Goal: Communication & Community: Answer question/provide support

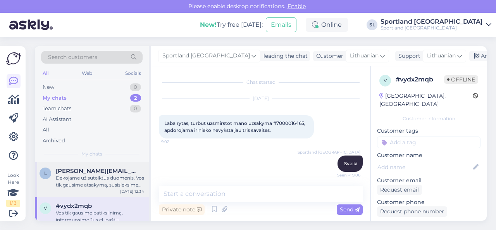
click at [100, 180] on div "Dėkojame už suteiktus duomenis. Vos tik gausime atsakymą, susisieksime su Jumis…" at bounding box center [100, 181] width 88 height 14
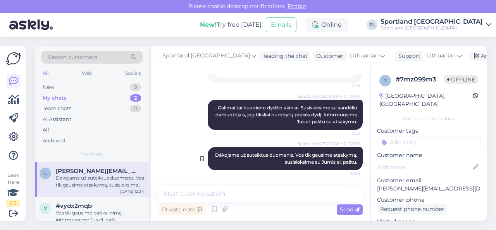
scroll to position [464, 0]
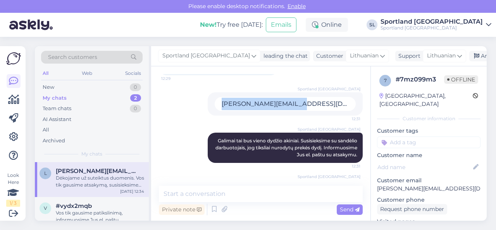
drag, startPoint x: 268, startPoint y: 110, endPoint x: 342, endPoint y: 112, distance: 73.7
click at [342, 111] on div "[PERSON_NAME][EMAIL_ADDRESS][DOMAIN_NAME]" at bounding box center [285, 104] width 141 height 14
copy div "[PERSON_NAME][EMAIL_ADDRESS][DOMAIN_NAME]"
click at [83, 87] on div "New 1" at bounding box center [92, 87] width 102 height 11
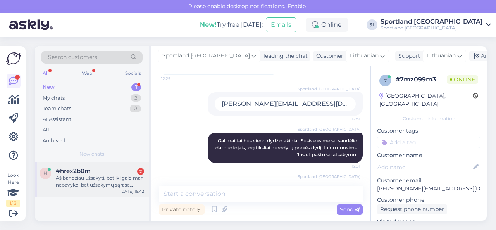
click at [85, 174] on div "Aš bandžiau užsakyti, bet iki galo man nepavyko, bet užsakymų sąraše matau, kad…" at bounding box center [100, 181] width 88 height 14
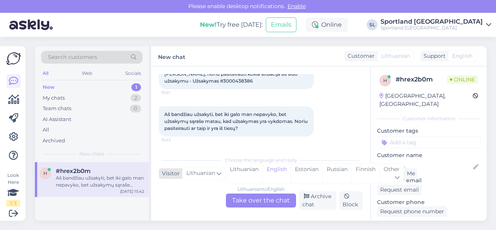
scroll to position [49, 0]
click at [233, 169] on div "Lithuanian" at bounding box center [244, 174] width 36 height 20
click at [252, 204] on div "Lithuanian to Lithuanian Take over the chat" at bounding box center [261, 200] width 70 height 14
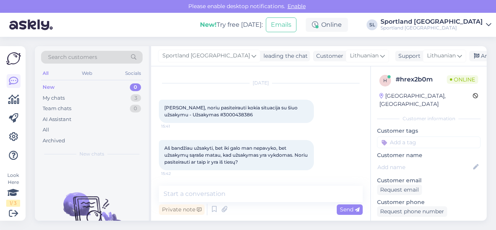
scroll to position [15, 0]
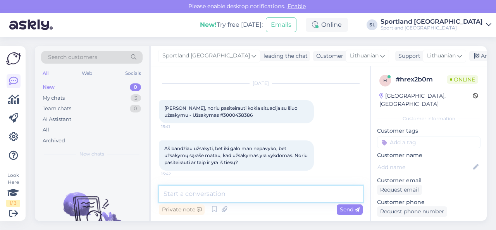
click at [228, 201] on textarea at bounding box center [261, 194] width 204 height 16
type textarea "Sveiki"
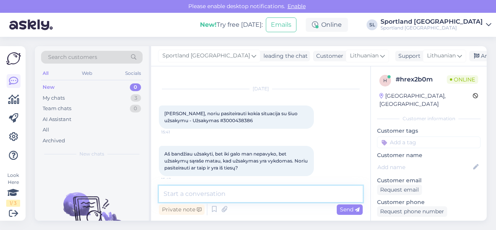
scroll to position [48, 0]
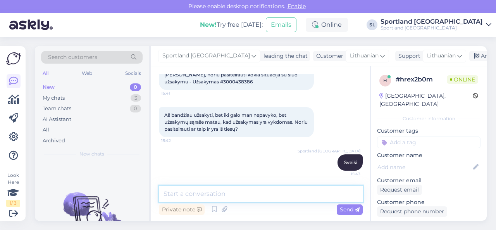
click at [235, 191] on textarea at bounding box center [261, 194] width 204 height 16
type textarea "luktelkite, tikriname sistemą."
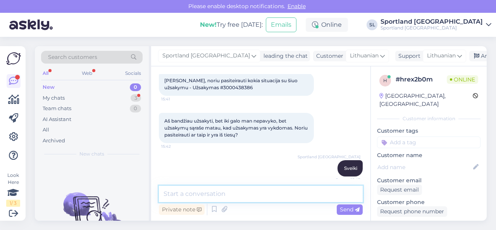
scroll to position [38, 0]
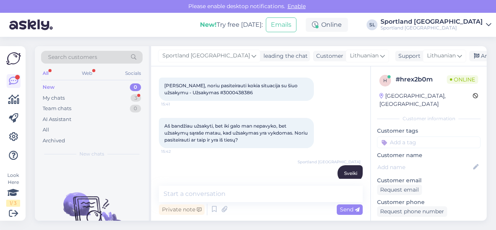
click at [210, 93] on span "[PERSON_NAME], noriu pasiteirauti kokia situacija su šiuo užsakymu - Užsakymas …" at bounding box center [231, 89] width 135 height 13
copy div "3000438386 15:41"
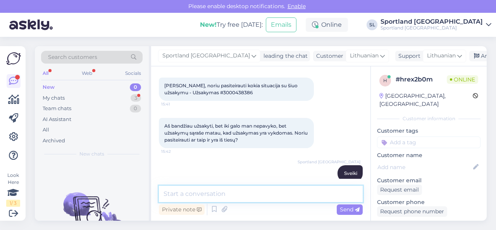
click at [202, 198] on textarea at bounding box center [261, 194] width 204 height 16
paste textarea "3000438386"
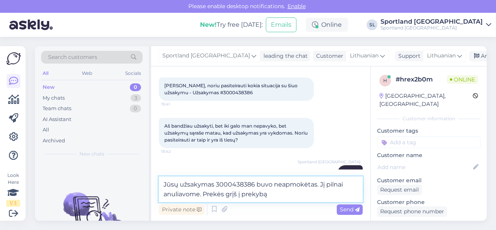
type textarea "Jūsų užsakymas 3000438386 buvo neapmokėtas. Jį pilnai anuliavome. Prekės grįš į…"
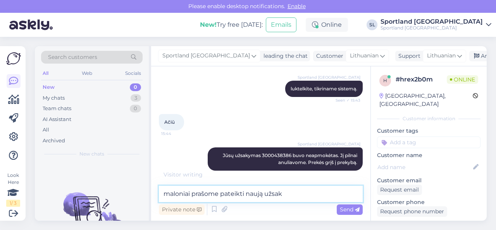
scroll to position [164, 0]
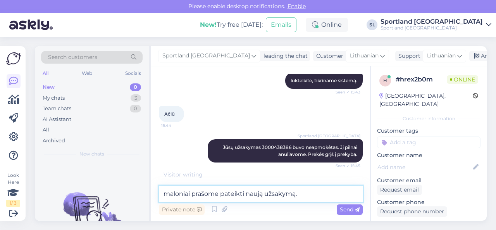
type textarea "maloniai prašome pateikti naują užsakymą."
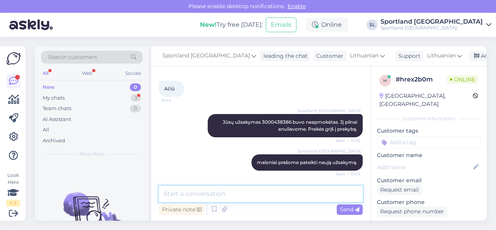
scroll to position [222, 0]
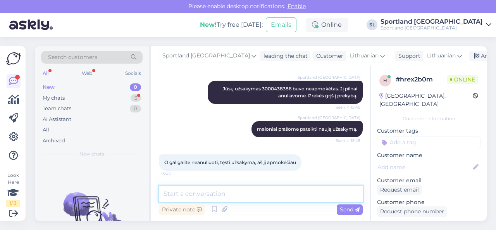
click at [232, 193] on textarea at bounding box center [261, 194] width 204 height 16
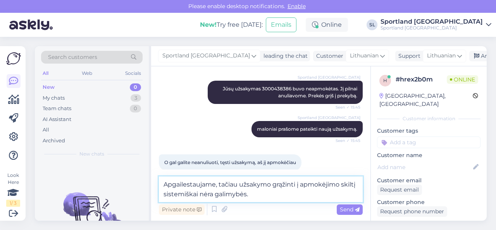
type textarea "Apgailestaujame, tačiau užsakymo grąžinti į apmokėjimo skiltį sistemiškai nėra …"
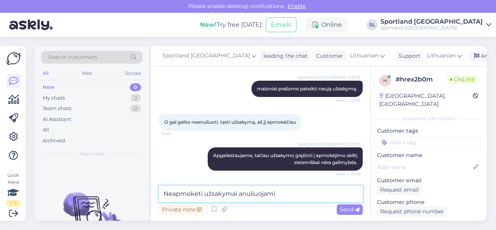
scroll to position [271, 0]
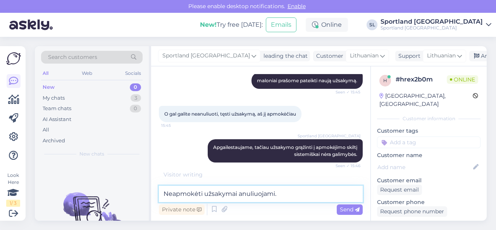
type textarea "Neapmokėti užsakymai anuliuojami."
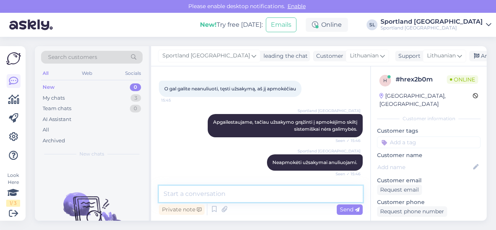
scroll to position [329, 0]
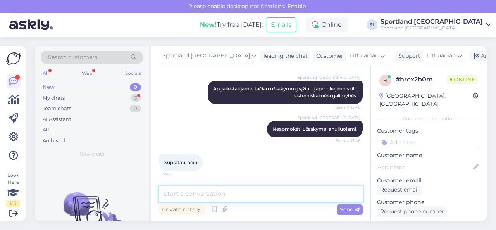
click at [238, 197] on textarea at bounding box center [261, 194] width 204 height 16
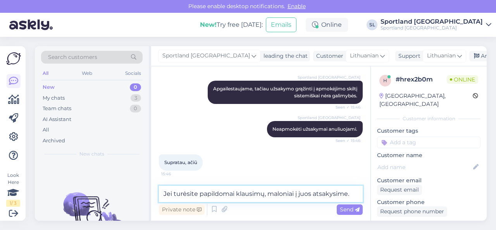
type textarea "Jei turėsite papildomai klausimų, maloniai į juos atsakysime."
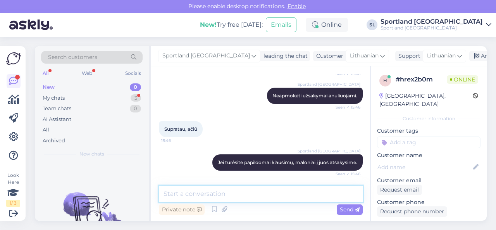
scroll to position [403, 0]
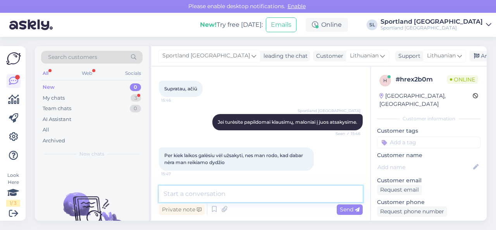
click at [229, 195] on textarea at bounding box center [261, 194] width 204 height 16
type textarea "G"
type textarea "Prekės grįš į prekybą per 5-10min"
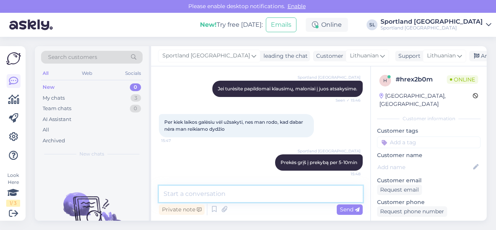
click at [330, 195] on textarea at bounding box center [261, 194] width 204 height 16
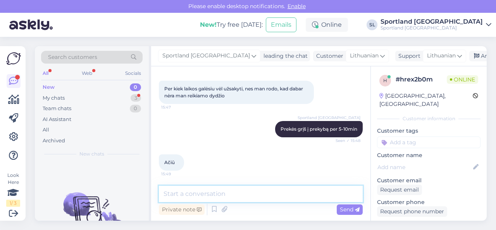
click at [189, 191] on textarea at bounding box center [261, 194] width 204 height 16
click at [196, 191] on textarea at bounding box center [261, 194] width 204 height 16
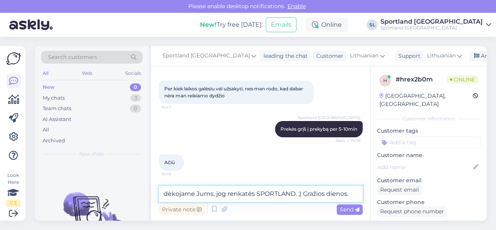
type textarea "dėkojame Jums, jog renkatės SPORTLAND. ;) Gražios dienos."
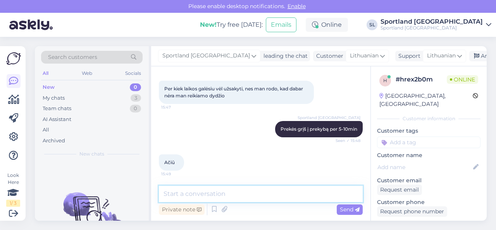
scroll to position [503, 0]
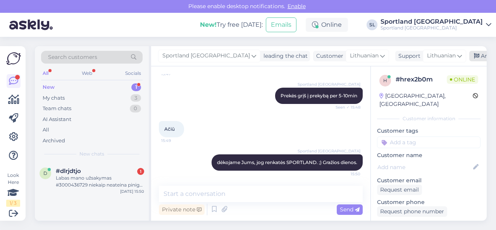
click at [469, 56] on div "Archive chat" at bounding box center [493, 56] width 49 height 10
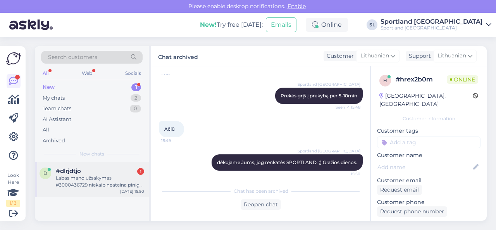
click at [95, 174] on div "#dlrjdtjo 1" at bounding box center [100, 170] width 88 height 7
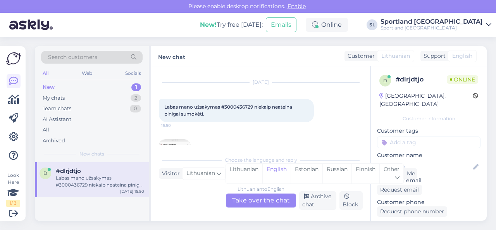
click at [240, 106] on span "Labas mano užsakymas #3000436729 niekaip neateina pinigai sumokėti." at bounding box center [228, 110] width 129 height 13
copy span "3000436729"
click at [251, 168] on div "Lithuanian" at bounding box center [244, 174] width 36 height 20
click at [253, 199] on div "Lithuanian to Lithuanian Take over the chat" at bounding box center [261, 200] width 70 height 14
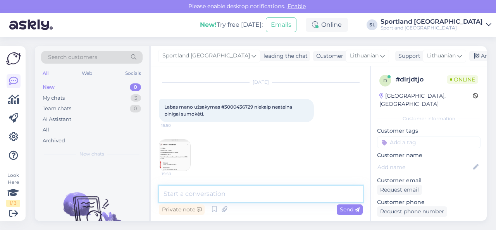
click at [206, 192] on textarea at bounding box center [261, 194] width 204 height 16
type textarea "Sveiki"
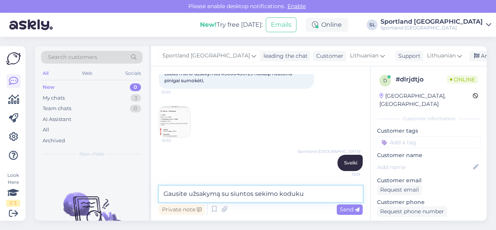
paste textarea "CC835127851EE"
type textarea "Gausite užsakymą su siuntos sekimo koduku CC835127851EE"
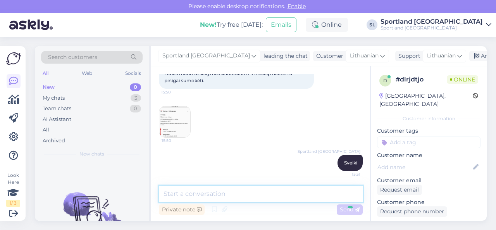
scroll to position [90, 0]
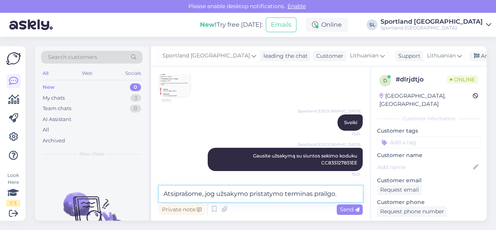
type textarea "Atsiprašome, jog užsakymo pristatymo terminas prailgo."
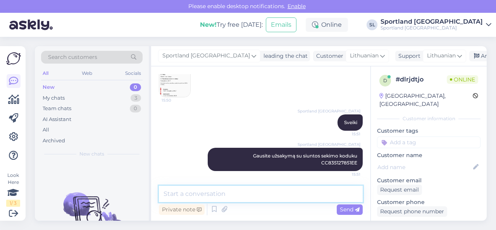
scroll to position [123, 0]
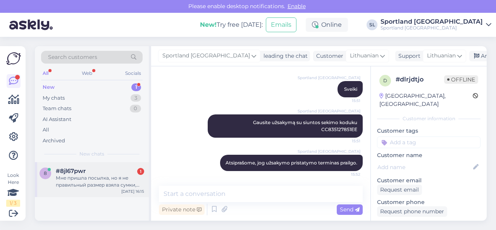
click at [100, 171] on div "#8jl67pwr 1" at bounding box center [100, 170] width 88 height 7
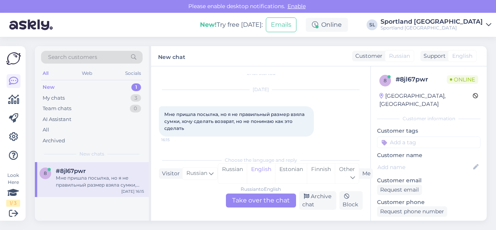
scroll to position [9, 0]
click at [341, 169] on span "Other" at bounding box center [347, 169] width 16 height 7
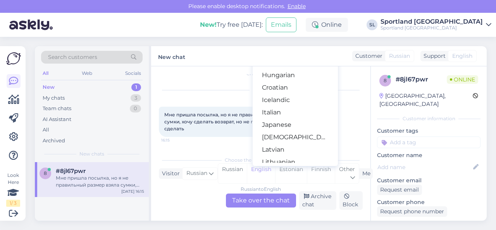
scroll to position [194, 0]
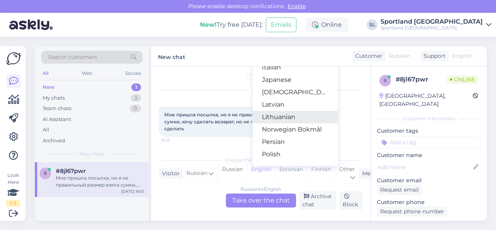
click at [281, 116] on link "Lithuanian" at bounding box center [295, 117] width 85 height 12
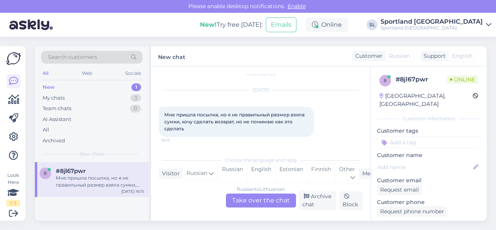
click at [255, 198] on div "Russian to Lithuanian Take over the chat" at bounding box center [261, 200] width 70 height 14
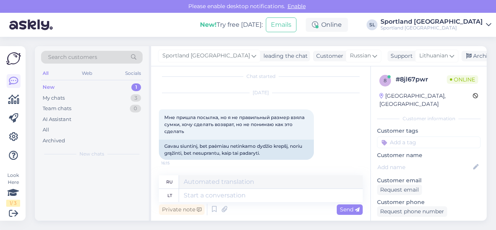
scroll to position [5, 0]
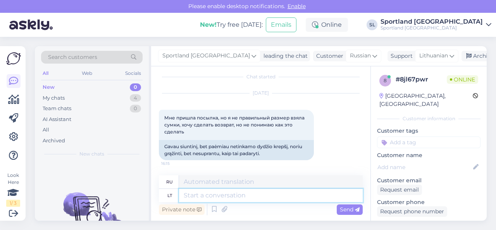
click at [225, 195] on textarea at bounding box center [271, 195] width 184 height 13
type textarea "Sveiki"
type textarea "Привет"
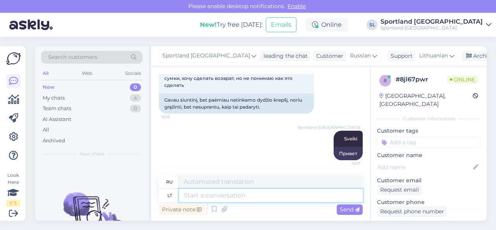
click at [226, 196] on textarea at bounding box center [271, 195] width 184 height 13
type textarea "ar"
type textarea "ли"
type textarea "ar gavote s"
type textarea "ты получил?"
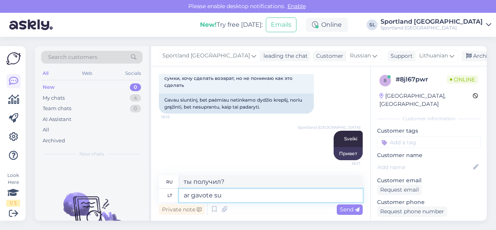
type textarea "ar gavote su"
type textarea "ты получил это с"
type textarea "ar gavote su DPD ar"
type textarea "вы получили его с DPD?"
type textarea "ar gavote su DPD ar"
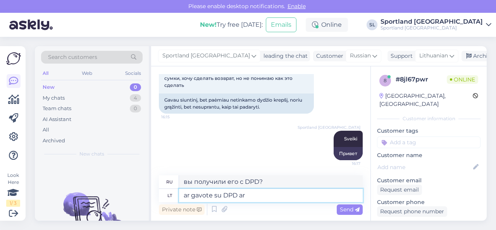
type textarea "вы получили его с DPD или"
type textarea "ar gavote su DPD ar su O"
type textarea "вы получили его с DPD или с"
type textarea "ar gavote su DPD ar su Omniva? N"
type textarea "Вы получили посылку через DPD или [PERSON_NAME]?"
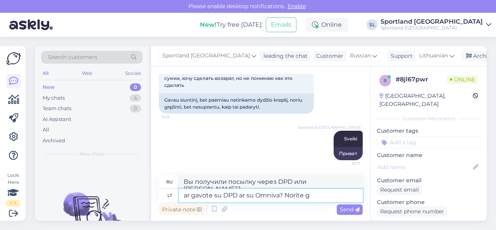
type textarea "ar gavote su DPD ar su Omniva? Norite gr"
type textarea "Вы получили его через DPD или [PERSON_NAME]? Вы хотите"
type textarea "ar gavote su DPD ar su Omniva? Norite grąžinti pre"
type textarea "Вы получили посылку через DPD или [PERSON_NAME]? Хотите вернуть?"
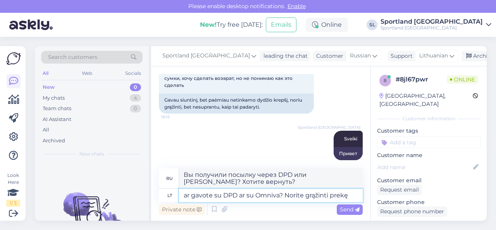
type textarea "ar gavote su DPD ar su Omniva? Norite grąžinti prekę p"
type textarea "Вы получили товар через DPD или Omniva? Хотите вернуть?"
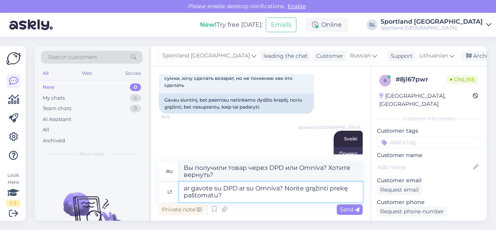
type textarea "ar gavote su DPD ar su Omniva? Norite grąžinti prekę paštomatu?"
type textarea "Вы получили посылку через DPD или [PERSON_NAME]? Хотите вернуть посылку в паком…"
type textarea "ar gavote su DPD ar su Omniva? Norite grąžinti prekę paštomatu?"
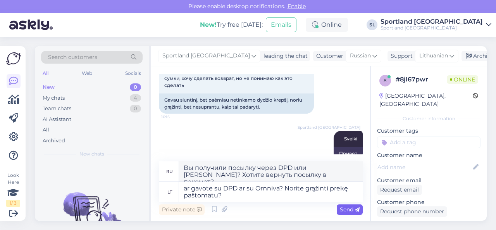
click at [347, 209] on span "Send" at bounding box center [350, 209] width 20 height 7
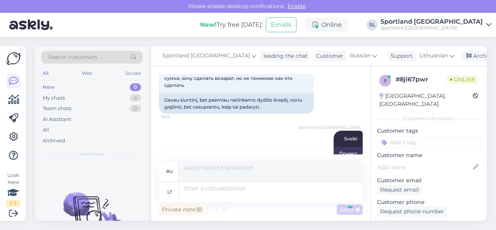
scroll to position [112, 0]
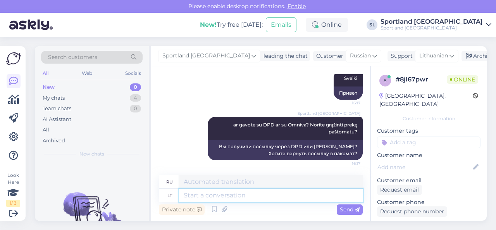
click at [286, 195] on textarea at bounding box center [271, 195] width 184 height 13
type textarea "primename, [PERSON_NAME]"
type textarea "мы напоминаем вам,"
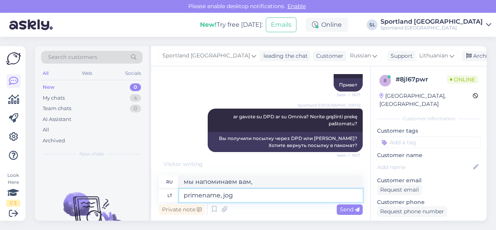
type textarea "primename, jog"
type textarea "мы напоминаем вам, что"
type textarea "primename, jog el. pa"
type textarea "Напоминаем, что эл."
type textarea "primename, jog el. parduotuvės u"
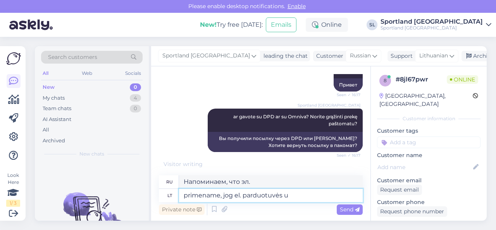
type textarea "Напоминаем, что интернет-магазины"
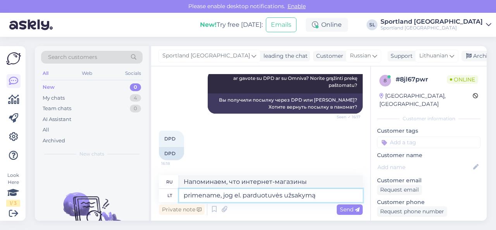
type textarea "primename, jog el. parduotuvės užsakymą"
type textarea "Напоминаем, что заказ в интернет-магазине"
type textarea "primename, jog el. parduotuvės užsakymą galima g"
type textarea "Напоминаем, что заказ в интернет-магазине можно сделать"
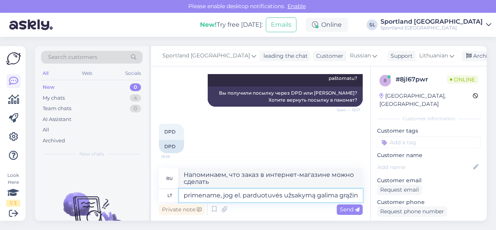
scroll to position [167, 0]
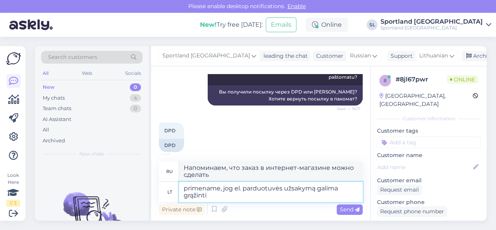
type textarea "primename, jog el. parduotuvės užsakymą galima grąžinti i"
type textarea "Напоминаем, что заказы интернет-магазина подлежат возврату."
type textarea "primename, jog el. parduotuvės užsakymą galima grąžinti ir"
type textarea "Напоминаем, что заказ из интернет-магазина можно вернуть [PERSON_NAME]"
type textarea "primename, jog el. parduotuvės užsakymą galima grąžinti ir į f"
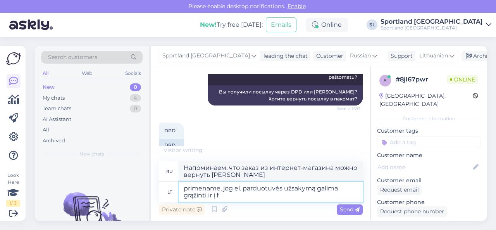
type textarea "Напоминаем, что заказ из интернет-магазина также можно вернуть"
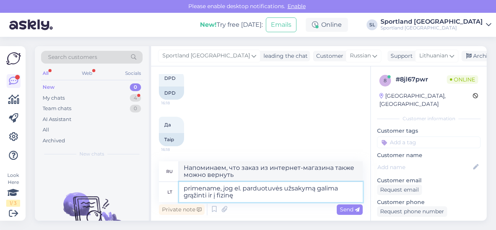
type textarea "primename, jog el. parduotuvės užsakymą galima grąžinti ir į fizinę S"
type textarea "Напоминаем, что заказ из интернет-магазина также можно вернуть в физический маг…"
type textarea "primename, jog el. parduotuvės užsakymą galima grąžinti ir į fizinę Sportland."
type textarea "Напоминаем, что заказ из интернет-магазина также можно вернуть в физический маг…"
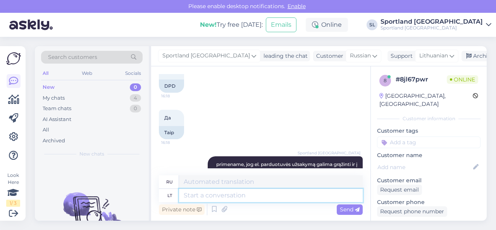
scroll to position [266, 0]
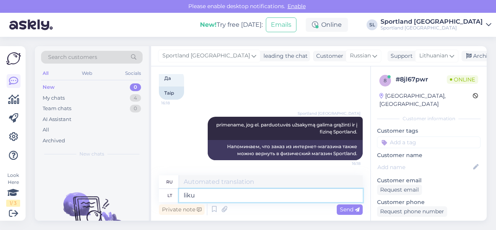
type textarea "liku"
type textarea "оставшийся"
type textarea "liku atvėju"
type textarea "Я спешу."
type textarea "liku atvėju galima grą"
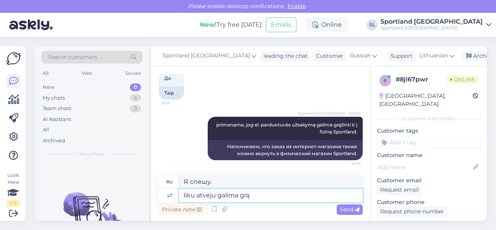
type textarea "в оставшемся случае это возможно"
type textarea "liku atvėju galima grąžinti s"
type textarea "В противном случае его можно вернуть."
type textarea "liku atvėju galima grąžinti su"
type textarea "В оставшемся случае его можно вернуть с"
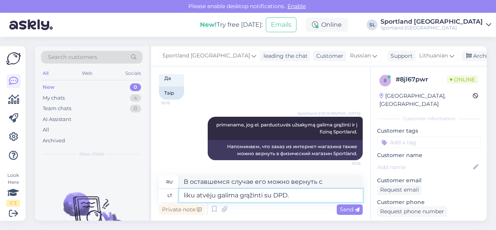
type textarea "liku atvėju galima grąžinti su DPD."
type textarea "В противном случае его можно вернуть через DPD."
type textarea "liku atvėju galima grąžinti su DPD. Savo si"
type textarea "В остальных случаях его можно вернуть через DPD. Ваш"
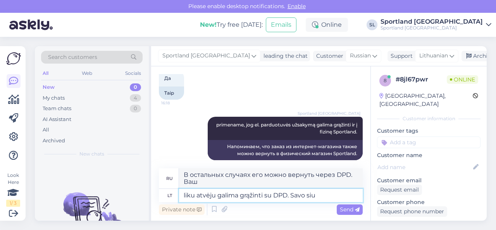
scroll to position [273, 0]
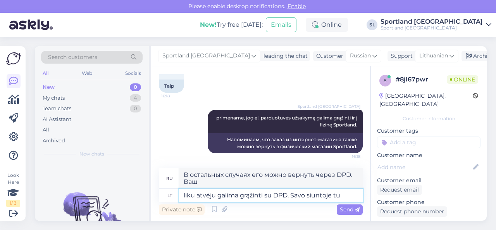
type textarea "liku atvėju galima grąžinti su DPD. Savo siuntoje tur"
type textarea "В остальных случаях его можно вернуть через DPD. В вашем отправлении"
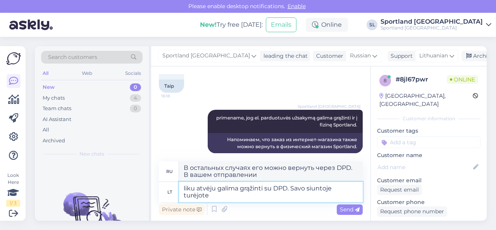
scroll to position [280, 0]
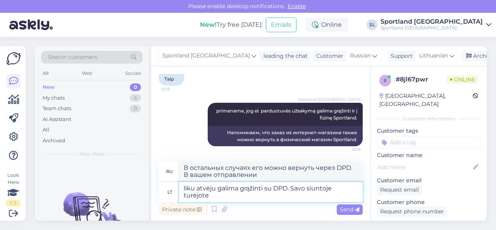
type textarea "liku atvėju galima grąžinti su DPD. Savo siuntoje turėjote r"
type textarea "В остальных случаях вы можете вернуть его через DPD. В вашем отправлении было"
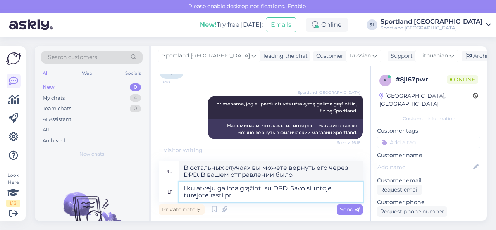
type textarea "liku atvėju galima grąžinti su DPD. Savo siuntoje turėjote rasti pre"
type textarea "В остальных случаях его можно вернуть через DPD. Вы должны были найти его в ваш…"
type textarea "liku atvėju galima grąžinti su DPD. Savo siuntoje turėjote rasti prekių g"
type textarea "В остальных случаях вы можете вернуть его через DPD. Вы должны были найти товар…"
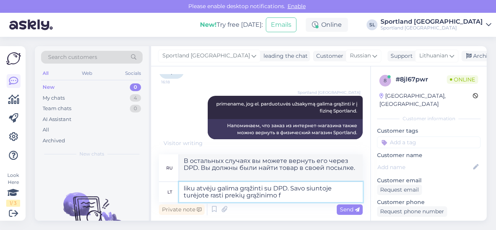
type textarea "liku atvėju galima grąžinti su DPD. Savo siuntoje turėjote rasti prekių grąžini…"
type textarea "В остальных случаях вы можете вернуть товар через DPD. В посылке должен быть во…"
type textarea "liku atvėju galima grąžinti su DPD. Savo siuntoje turėjote rasti prekių grąžini…"
type textarea "В остальных случаях вы можете вернуть товар через DPD. Бланк возврата должен бы…"
type textarea "liku atvėju galima grąžinti su DPD. Savo siuntoje turėjote rasti prekių grąžini…"
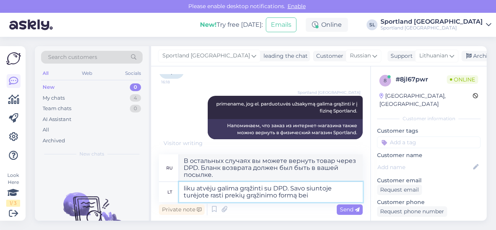
type textarea "В остальных случаях вы можете вернуть товар через DPD. Вы должны были найти бла…"
type textarea "liku atvėju galima grąžinti su DPD. Savo siuntoje turėjote rasti prekių grąžini…"
type textarea "В остальных случаях вы можете вернуть товар через DPD. Бланк возврата и DPD дол…"
type textarea "liku atvėju galima grąžinti su DPD. Savo siuntoje turėjote rasti prekių grąžini…"
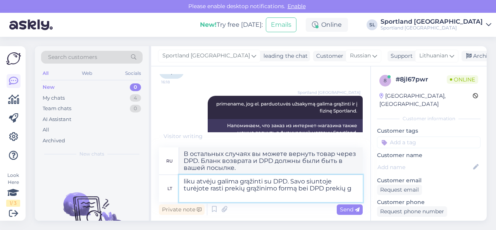
type textarea "В остальных случаях вы можете вернуть товар через DPD. Бланк возврата и адрес в…"
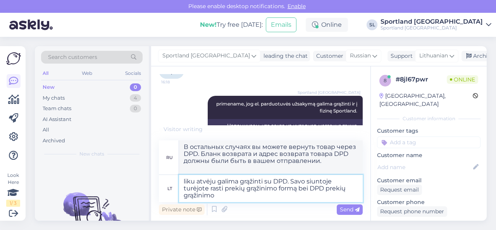
type textarea "liku atvėju galima grąžinti su DPD. Savo siuntoje turėjote rasti prekių grąžini…"
type textarea "В остальных случаях вы можете вернуть товар через DPD. Бланк возврата и инструк…"
type textarea "liku atvėju galima grąžinti su DPD. Savo siuntoje turėjote rasti prekių grąžini…"
type textarea "В остальных случаях вы можете вернуть товар через DPD. В посылке вы должны были…"
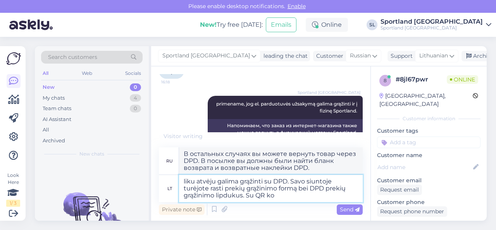
type textarea "liku atvėju galima grąžinti su DPD. Savo siuntoje turėjote rasti prekių grąžini…"
type textarea "В остальных случаях вы можете вернуть товар через DPD. В посылке вы должны были…"
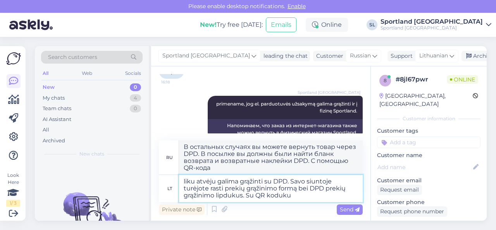
type textarea "liku atvėju galima grąžinti su DPD. Savo siuntoje turėjote rasti prekių grąžini…"
type textarea "В остальных случаях вы можете вернуть товар через DPD. В посылке вы должны были…"
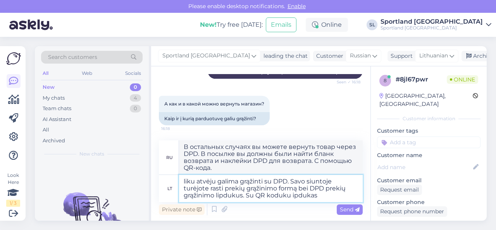
type textarea "liku atvėju galima grąžinti su DPD. Savo siuntoje turėjote rasti prekių grąžini…"
type textarea "В остальных случаях вы можете вернуть товар через DPD. В посылке вы должны были…"
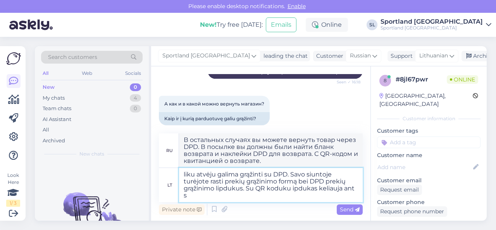
type textarea "liku atvėju galima grąžinti su DPD. Savo siuntoje turėjote rasti prekių grąžini…"
type textarea "В остальных случаях вы можете вернуть товар через DPD. В посылке вы должны были…"
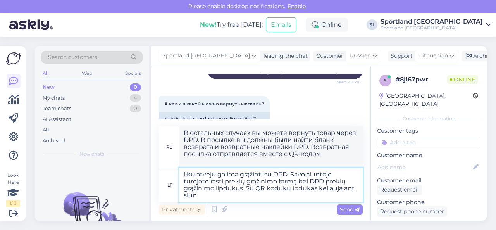
type textarea "liku atvėju galima grąžinti su DPD. Savo siuntoje turėjote rasti prekių grąžini…"
type textarea "В остальных случаях вы можете вернуть товар через DPD. В посылке вы должны были…"
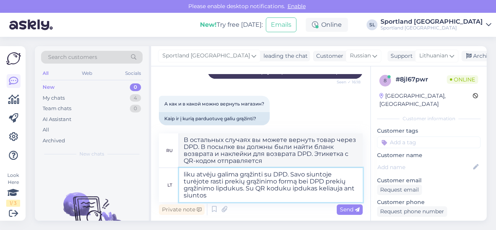
type textarea "liku atvėju galima grąžinti su DPD. Savo siuntoje turėjote rasti prekių grąžini…"
type textarea "В остальных случаях вы можете вернуть товар через DPD. В посылке вы должны были…"
type textarea "liku atvėju galima grąžinti su DPD. Savo siuntoje turėjote rasti prekių grąžini…"
type textarea "В остальных случаях вы можете вернуть товар через DPD. В посылке вы должны были…"
type textarea "liku atvėju galima grąžinti su DPD. Savo siuntoje turėjote rasti prekių grąžini…"
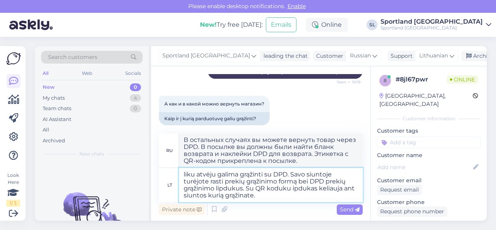
type textarea "В остальных случаях вы можете вернуть товар через DPD. В посылке вы должны были…"
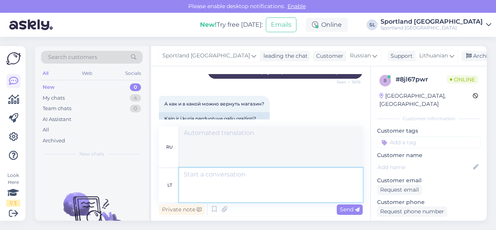
scroll to position [401, 0]
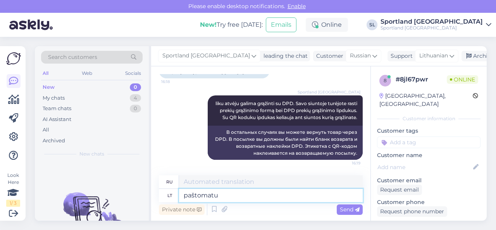
type textarea "paštomatu g"
type textarea "посылочный автомат"
type textarea "paštomatu grąžinti ka"
type textarea "вернуть на почту"
type textarea "paštomatu grąžinti kainuoja"
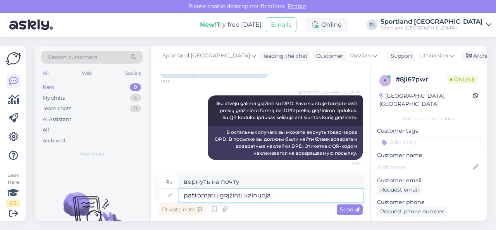
type textarea "Возврат товара на почту обойдется вам дорого."
type textarea "paštomatu grąžinti kainuoja 1,99eur i"
type textarea "Возврат в пакомат стоит 1,99 евро."
type textarea "paštomatu grąžinti kainuoja 1,99eur ši s"
type textarea "Возврат посылки в посылочный автомат обойдется в 1,99 евро."
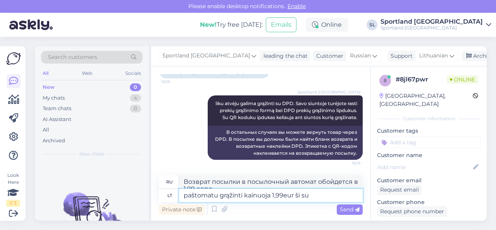
scroll to position [408, 0]
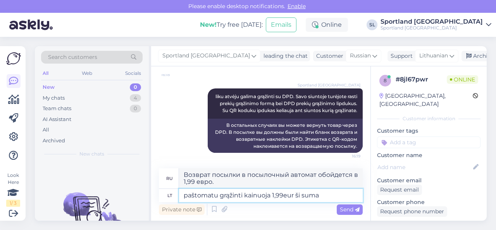
type textarea "paštomatu grąžinti kainuoja 1,99eur ši suma i"
type textarea "Стоимость возврата посылки в пакомат составляет 1,99 евро."
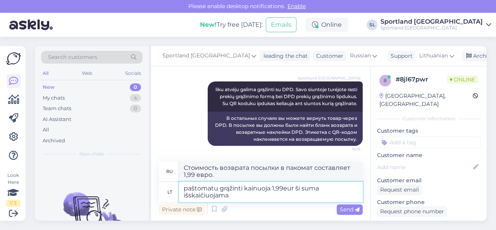
type textarea "paštomatu grąžinti kainuoja 1,99eur ši suma išskaičiuojama i"
type textarea "Возврат в пакомат стоит 1,99 евро, эта сумма вычитается"
type textarea "paštomatu grąžinti kainuoja 1,99eur ši suma išskaičiuojama iš g"
type textarea "Возврат в пакомат стоит 1,99 евро, эта сумма вычитается из"
type textarea "paštomatu grąžinti kainuoja 1,99eur ši suma išskaičiuojama iš grąžinamos su"
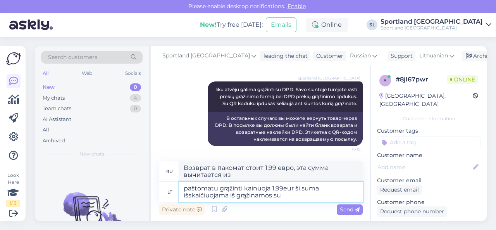
type textarea "Возврат через пакомат стоит 1,99 евро, эта сумма вычитается из суммы возврата."
type textarea "paštomatu grąžinti kainuoja 1,99eur ši suma išskaičiuojama iš grąžinamos sumos."
type textarea "Возврат через пакомат стоит 1,99 евро, эта сумма вычитается из возвращаемой сум…"
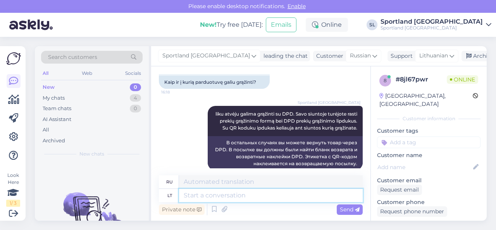
scroll to position [345, 0]
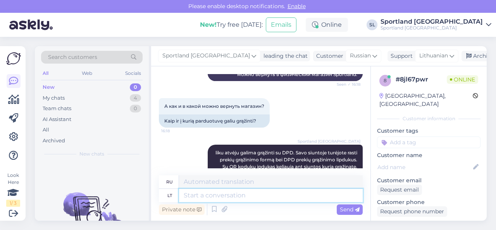
click at [231, 198] on textarea at bounding box center [271, 195] width 184 height 13
type textarea "Prekes"
type textarea "Товары"
type textarea "Prekes grąžinti į"
type textarea "Возврат товара"
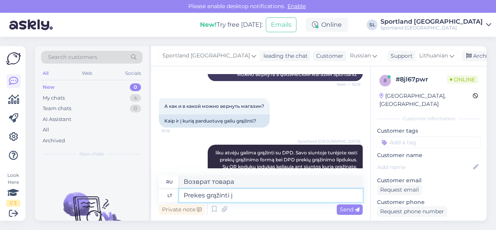
type textarea "Prekes grąžinti į f"
type textarea "Возврат товара [PERSON_NAME]"
type textarea "Prekes grąžinti į fizinę"
type textarea "Возврат товара в физический магазин"
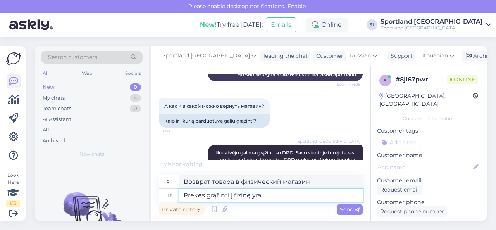
type textarea "Prekes grąžinti į fizinę yra"
type textarea "Возврат товаров в физический магазин"
type textarea "Prekes grąžinti į fizinę"
type textarea "Возврат товара в физический магазин"
type textarea "Prekes grąžinti į fizinę parduotuvę y"
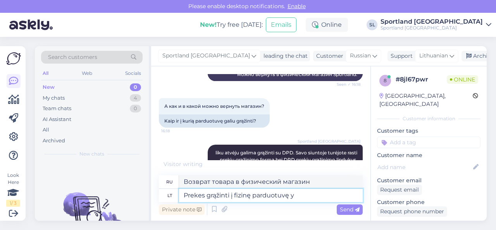
type textarea "Возврат товаров в физический магазин"
type textarea "Prekes grąžinti į fizinę parduotuvę yra n"
type textarea "Возврат товаров в физический магазин возможен"
type textarea "Prekes grąžinti į fizinę parduotuvę yra nemokamas. G"
type textarea "Возврат товара в физический магазин осуществляется бесплатно."
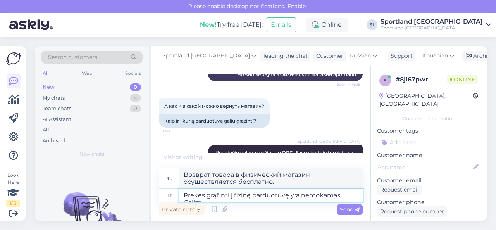
scroll to position [515, 0]
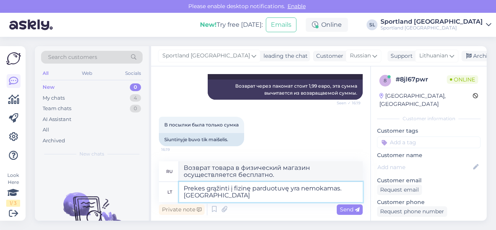
type textarea "Prekes grąžinti į fizinę parduotuvę yra nemokamas. Galima g"
type textarea "Возврат товара в физический магазин бесплатный. Доступно"
type textarea "Prekes grąžinti į fizinę parduotuvę yra nemokamas. Galima grąžinti į"
type textarea "Возврат товара в физический магазин бесплатный. Вы можете вернуть"
type textarea "Prekes grąžinti į fizinę parduotuvę yra nemokamas. Galima grąžinti į b"
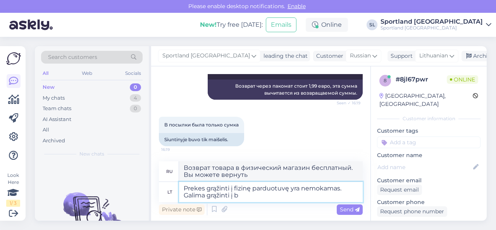
type textarea "Возврат товара в физический магазин бесплатный. Вы можете вернуть его в"
type textarea "Prekes grąžinti į fizinę parduotuvę yra nemokamas. Galima grąžinti į betkurią"
type textarea "Возврат товара в физический магазин бесплатный. Вы можете вернуть его в любой м…"
type textarea "Prekes grąžinti į fizinę parduotuvę yra nemokamas. Galima grąžinti į betkurią J…"
type textarea "Возврат товара в физический магазин бесплатный. Вы можете вернуть его в любой м…"
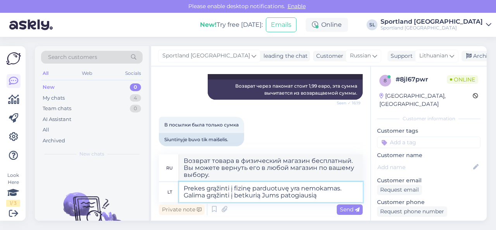
type textarea "Prekes grąžinti į fizinę parduotuvę yra nemokamas. Galima grąžinti į betkurią J…"
type textarea "Возврат товара в физический магазин бесплатный. Вы можете вернуть его в любое у…"
type textarea "Prekes grąžinti į fizinę parduotuvę yra nemokamas. Galima grąžinti į betkurią J…"
type textarea "Возврат товара в физический магазин бесплатный. Вы можете вернуть его в любой у…"
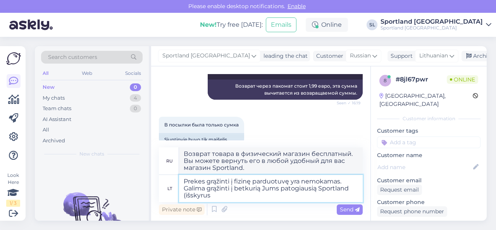
type textarea "Prekes grąžinti į fizinę parduotuvę yra nemokamas. Galima grąžinti į betkurią J…"
type textarea "Возврат товара в физический магазин бесплатный. Вы можете вернуть его в любой у…"
type textarea "Prekes grąžinti į fizinę parduotuvę yra nemokamas. Galima grąžinti į betkurią J…"
type textarea "Возврат товара в физический магазин бесплатный. Вы можете вернуть его в любой у…"
type textarea "Prekes grąžinti į fizinę parduotuvę yra nemokamas. Galima grąžinti į betkurią J…"
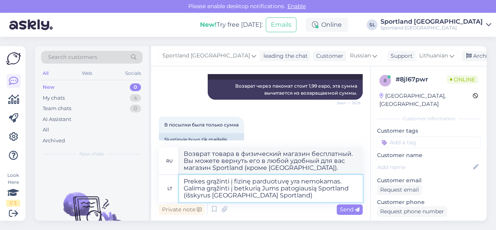
type textarea "Возврат товара в физический магазин бесплатный. Вы можете вернуть его в любой у…"
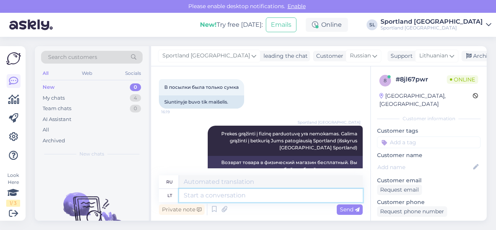
scroll to position [582, 0]
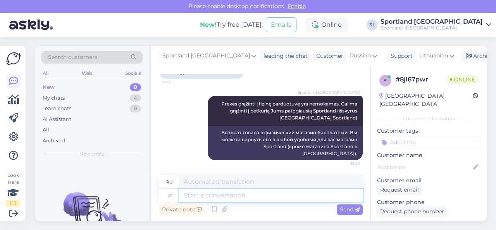
click at [260, 196] on textarea at bounding box center [271, 195] width 184 height 13
type textarea "J"
click at [223, 209] on icon at bounding box center [224, 209] width 11 height 12
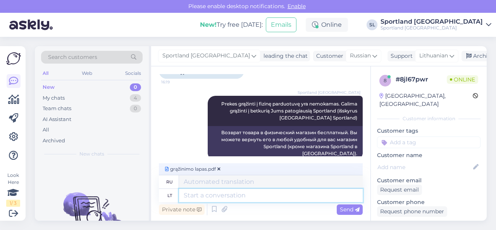
click at [319, 197] on textarea at bounding box center [271, 195] width 184 height 13
type textarea "pridedame pr"
type textarea "мы добавляем"
type textarea "pridedame prie ši"
type textarea "мы добавляем [PERSON_NAME]"
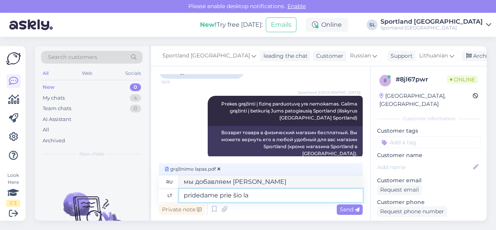
type textarea "pridedame prie šio lai"
type textarea "мы добавляем к этому"
type textarea "pridedame prie šio laiško p"
type textarea "прилагается к этому письму"
type textarea "pridedame prie šio laiško prekių g"
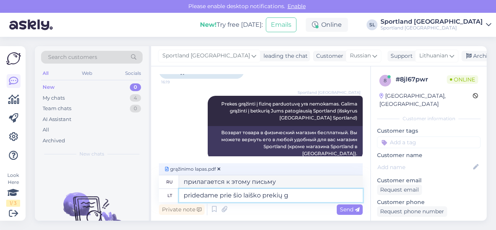
type textarea "мы прилагаем товар к этому письму"
type textarea "pridedame prie šio laiško prekių grąžinim"
type textarea "К настоящему письму мы прилагаем форму возврата."
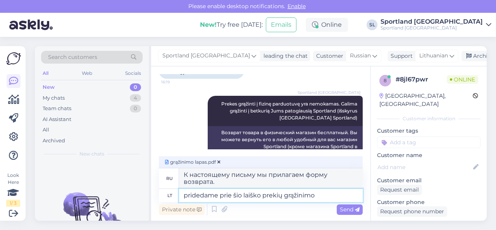
type textarea "pridedame prie šio laiško prekių grąžinimo f"
type textarea "Возврат товара прилагаем к настоящему письму."
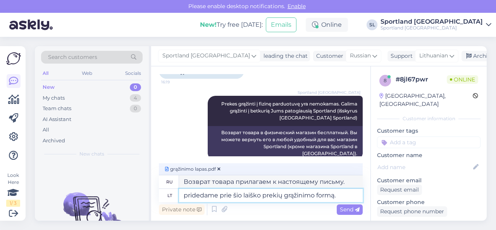
type textarea "pridedame prie šio laiško prekių grąžinimo formą."
type textarea "К настоящему письму мы прилагаем бланк возврата."
type textarea "pridedame prie šio laiško prekių grąžinimo formą."
click at [344, 209] on span "Send" at bounding box center [350, 209] width 20 height 7
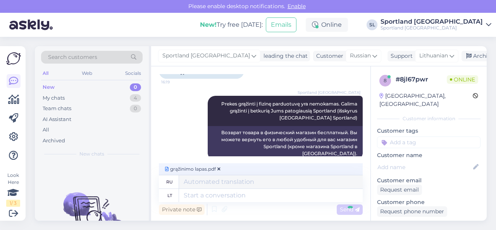
scroll to position [662, 0]
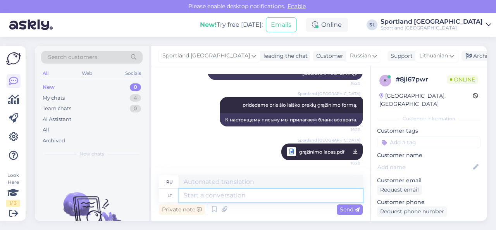
click at [320, 195] on textarea at bounding box center [271, 195] width 184 height 13
type textarea "Jei g"
type textarea "Если"
type textarea "Jei grąžinate į"
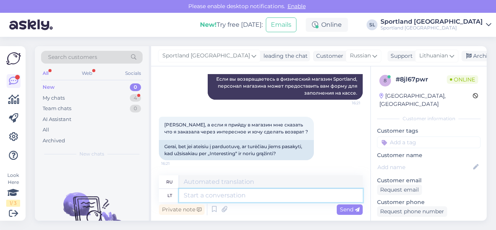
scroll to position [837, 0]
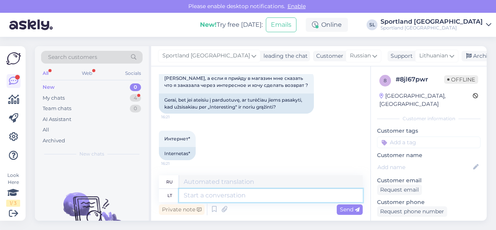
click at [320, 195] on textarea at bounding box center [271, 195] width 184 height 13
click at [235, 196] on textarea at bounding box center [271, 195] width 184 height 13
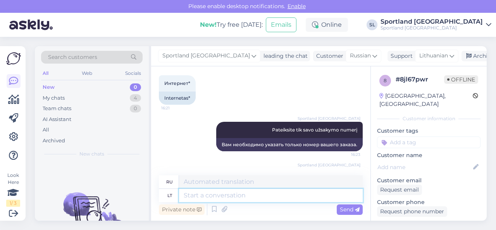
scroll to position [930, 0]
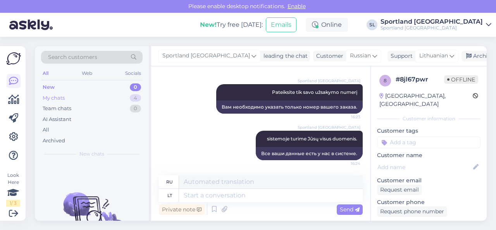
click at [96, 98] on div "My chats 4" at bounding box center [92, 98] width 102 height 11
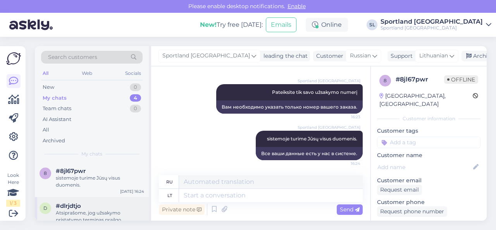
click at [91, 210] on div "Atsiprašome, jog užsakymo pristatymo terminas prailgo." at bounding box center [100, 216] width 88 height 14
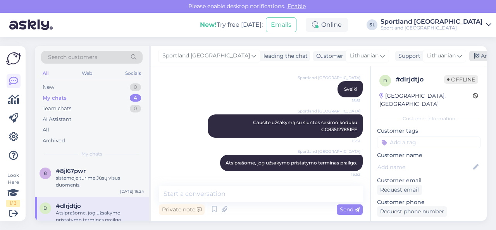
click at [469, 55] on div "Archive chat" at bounding box center [493, 56] width 49 height 10
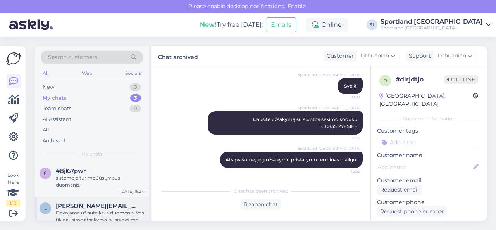
click at [93, 201] on div "l [EMAIL_ADDRESS][DOMAIN_NAME] Dėkojame už suteiktus duomenis. Vos tik gausime …" at bounding box center [92, 214] width 114 height 35
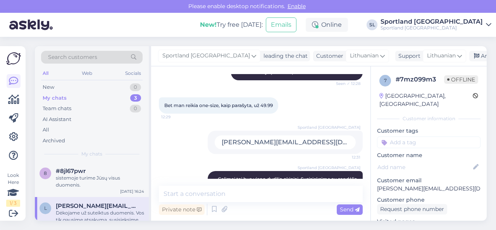
scroll to position [425, 0]
click at [469, 55] on div "Archive chat" at bounding box center [493, 56] width 49 height 10
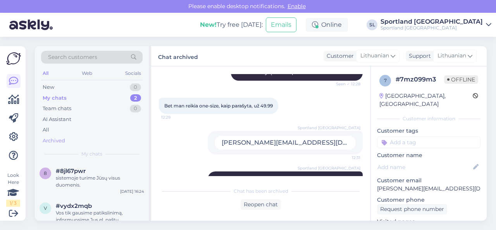
scroll to position [0, 0]
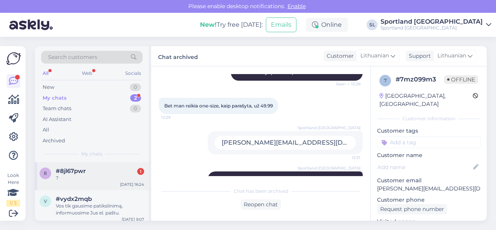
click at [107, 171] on div "#8jl67pwr 1" at bounding box center [100, 170] width 88 height 7
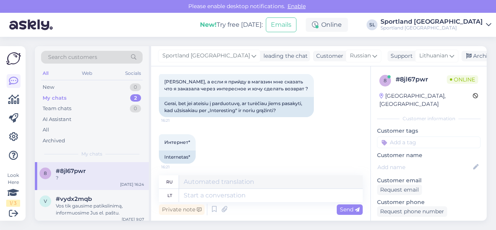
scroll to position [821, 0]
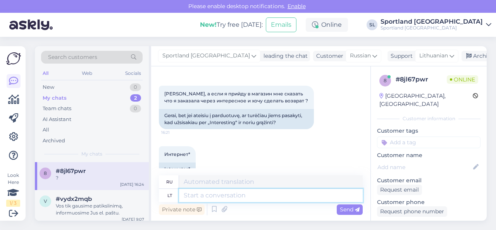
click at [234, 193] on textarea at bounding box center [271, 195] width 184 height 13
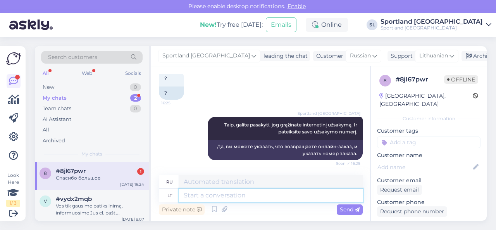
scroll to position [1083, 0]
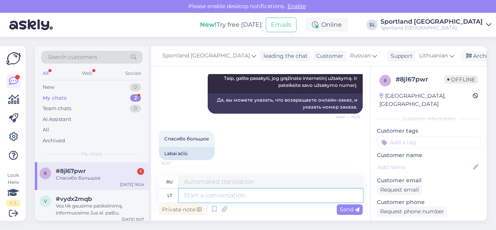
click at [212, 193] on textarea at bounding box center [271, 195] width 184 height 13
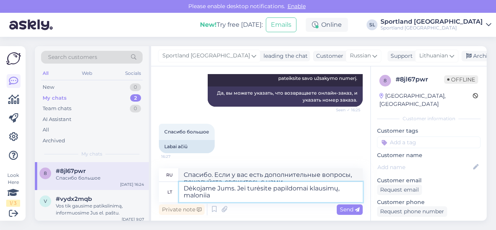
scroll to position [1092, 0]
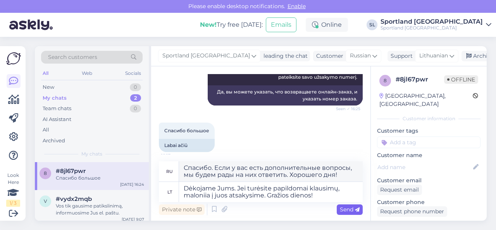
click at [342, 209] on span "Send" at bounding box center [350, 209] width 20 height 7
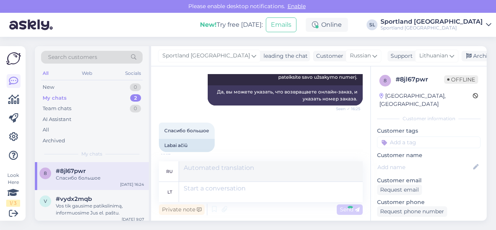
scroll to position [1144, 0]
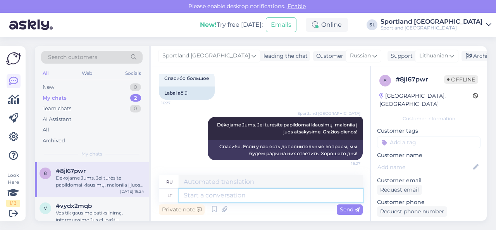
click at [292, 195] on textarea at bounding box center [271, 195] width 184 height 13
click at [462, 57] on div "Archive chat" at bounding box center [486, 56] width 49 height 10
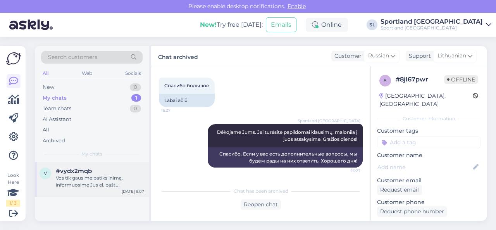
click at [97, 178] on div "Vos tik gausime patikslinimą, informuosime Jus el. paštu." at bounding box center [100, 181] width 88 height 14
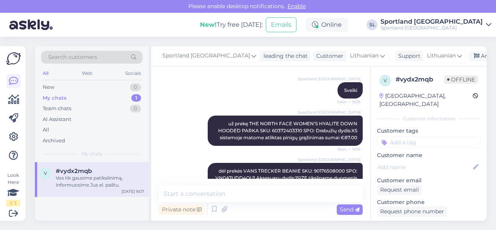
scroll to position [13, 0]
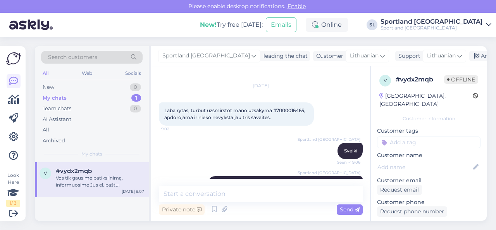
click at [289, 110] on span "Laba rytas, turbut uzsmirstot mano uzsakyma #7000016465, apdorojama ir nieko ne…" at bounding box center [235, 113] width 142 height 13
copy span "7000016465"
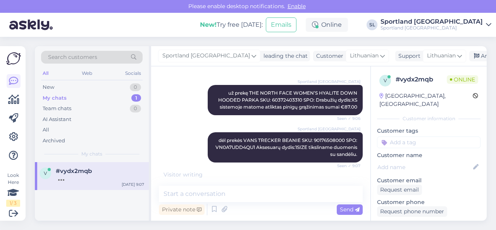
scroll to position [137, 0]
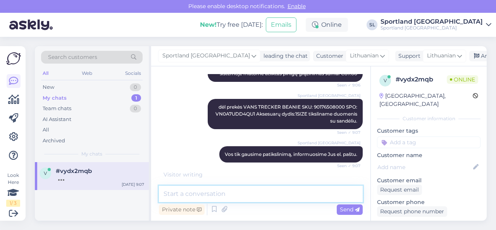
click at [240, 195] on textarea at bounding box center [261, 194] width 204 height 16
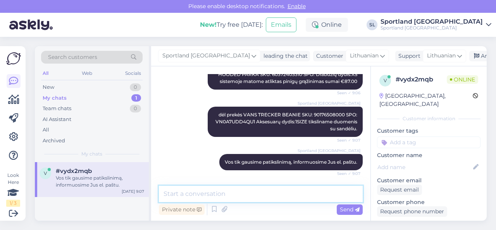
scroll to position [129, 0]
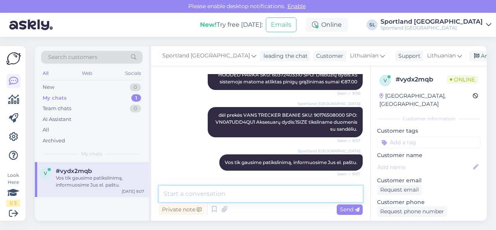
click at [246, 191] on textarea at bounding box center [261, 194] width 204 height 16
paste textarea "7000016465"
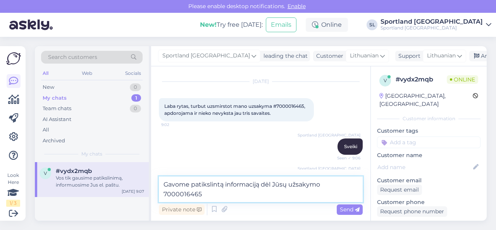
scroll to position [0, 0]
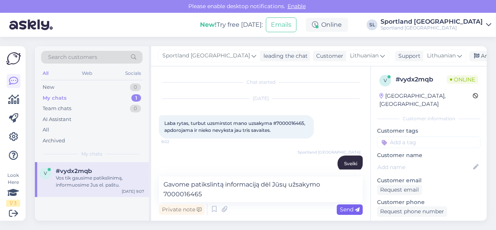
click at [346, 209] on span "Send" at bounding box center [350, 209] width 20 height 7
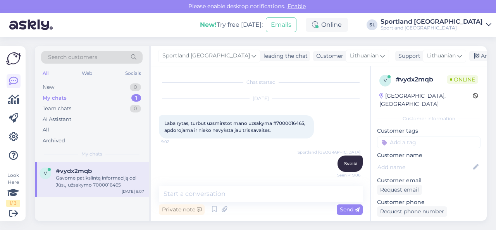
scroll to position [169, 0]
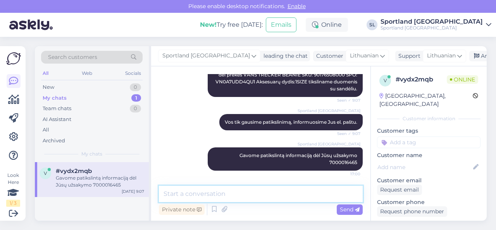
click at [307, 194] on textarea at bounding box center [261, 194] width 204 height 16
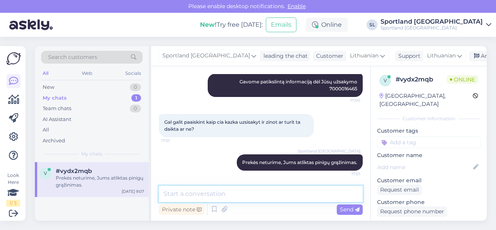
scroll to position [276, 0]
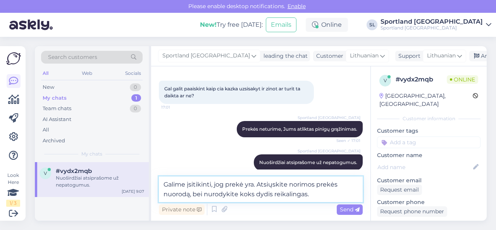
click at [189, 195] on textarea "Galime įsitikinti, jog prekė yra. Atsiųskite norimos prekės nuorodą, bei nurody…" at bounding box center [261, 189] width 204 height 26
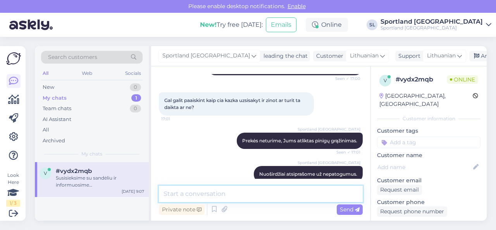
scroll to position [248, 0]
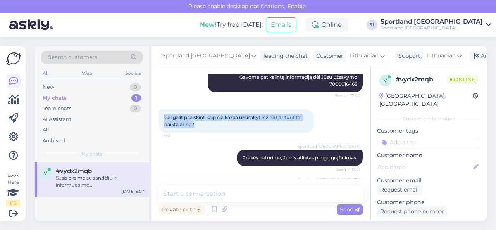
drag, startPoint x: 164, startPoint y: 117, endPoint x: 196, endPoint y: 125, distance: 32.9
click at [196, 125] on div "Gal galit paaiskint kaip cia kazka uzsisakyt ir zinot ar turit ta daikta ar ne?…" at bounding box center [236, 120] width 155 height 23
copy span "Gal galit paaiskint kaip cia kazka uzsisakyt ir zinot ar turit ta daikta ar ne?"
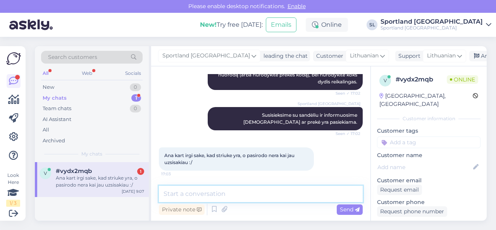
click at [226, 192] on textarea at bounding box center [261, 194] width 204 height 16
click at [206, 192] on textarea at bounding box center [261, 194] width 204 height 16
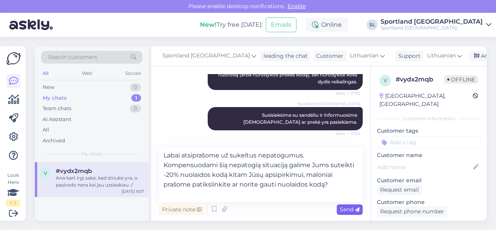
click at [344, 209] on span "Send" at bounding box center [350, 209] width 20 height 7
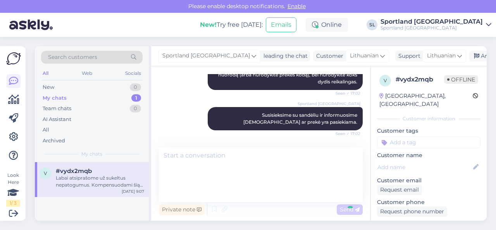
scroll to position [466, 0]
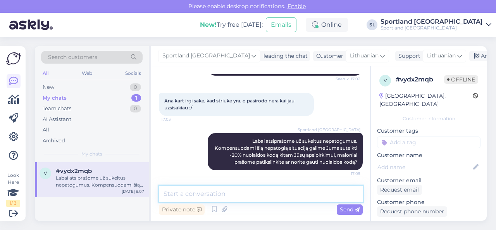
click at [262, 196] on textarea at bounding box center [261, 194] width 204 height 16
